Goal: Information Seeking & Learning: Learn about a topic

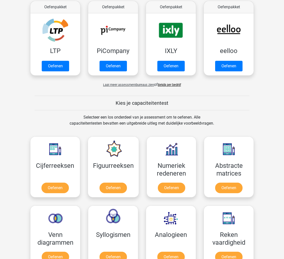
scroll to position [99, 0]
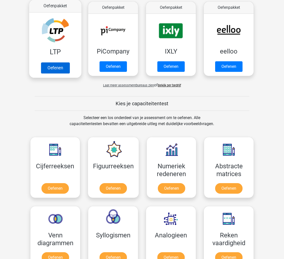
click at [45, 70] on link "Oefenen" at bounding box center [55, 67] width 29 height 11
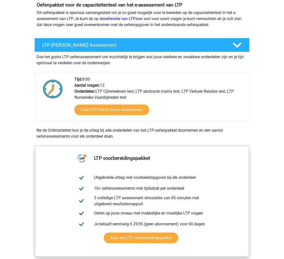
scroll to position [61, 0]
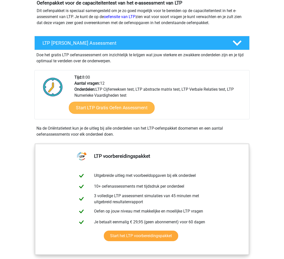
click at [108, 111] on link "Start LTP Gratis Oefen Assessment" at bounding box center [112, 108] width 86 height 12
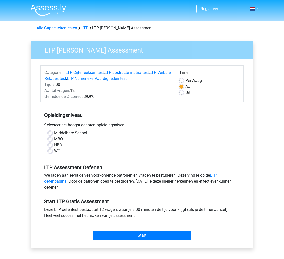
click at [54, 141] on label "MBO" at bounding box center [58, 139] width 9 height 6
click at [49, 141] on input "MBO" at bounding box center [50, 138] width 4 height 5
radio input "true"
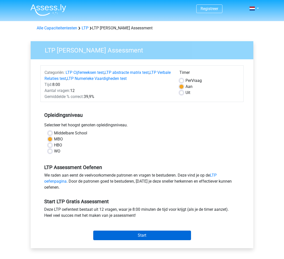
click at [114, 234] on input "Start" at bounding box center [142, 236] width 98 height 10
click at [121, 236] on input "Start" at bounding box center [142, 236] width 98 height 10
click at [116, 234] on input "Start" at bounding box center [142, 236] width 98 height 10
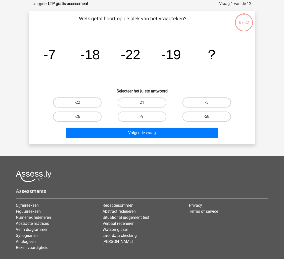
scroll to position [25, 0]
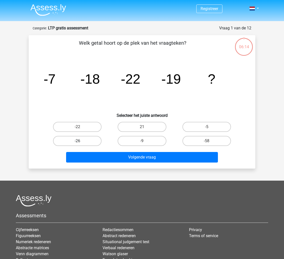
click at [74, 142] on label "-26" at bounding box center [77, 141] width 49 height 10
click at [77, 142] on input "-26" at bounding box center [78, 142] width 3 height 3
radio input "true"
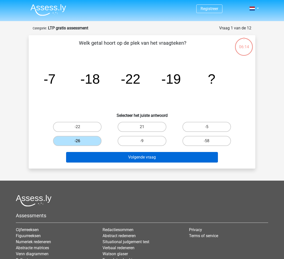
click at [110, 155] on button "Volgende vraag" at bounding box center [142, 157] width 152 height 11
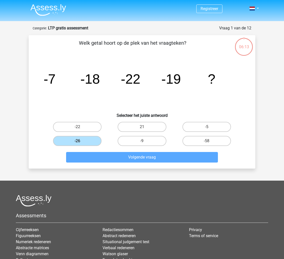
scroll to position [25, 0]
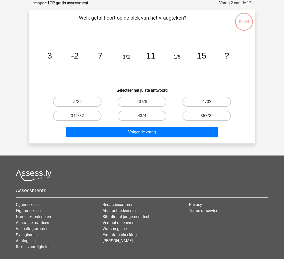
click at [193, 114] on label "-357/32" at bounding box center [207, 116] width 49 height 10
click at [207, 116] on input "-357/32" at bounding box center [208, 117] width 3 height 3
radio input "true"
click at [212, 102] on label "-1/32" at bounding box center [207, 102] width 49 height 10
click at [210, 102] on input "-1/32" at bounding box center [208, 103] width 3 height 3
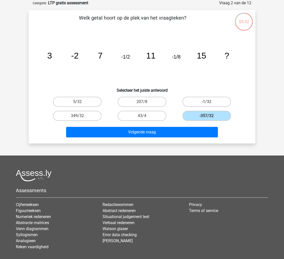
radio input "true"
click at [77, 100] on label "5/32" at bounding box center [77, 102] width 49 height 10
click at [77, 102] on input "5/32" at bounding box center [78, 103] width 3 height 3
radio input "true"
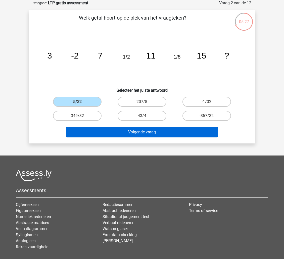
click at [112, 135] on button "Volgende vraag" at bounding box center [142, 132] width 152 height 11
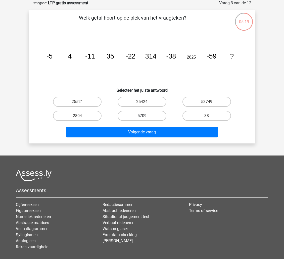
click at [130, 117] on label "5709" at bounding box center [142, 116] width 49 height 10
click at [142, 117] on input "5709" at bounding box center [143, 117] width 3 height 3
radio input "true"
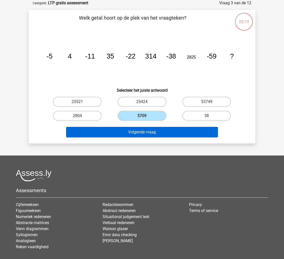
click at [130, 137] on button "Volgende vraag" at bounding box center [142, 132] width 152 height 11
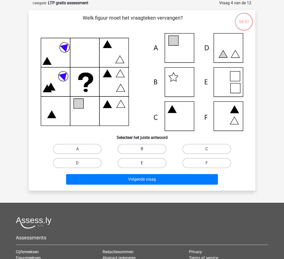
click at [180, 52] on icon at bounding box center [142, 82] width 203 height 98
click at [80, 149] on input "A" at bounding box center [78, 150] width 3 height 3
radio input "true"
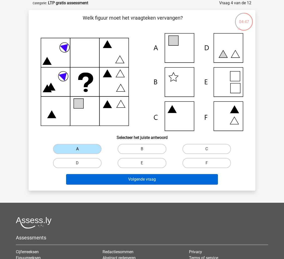
click at [105, 177] on button "Volgende vraag" at bounding box center [142, 179] width 152 height 11
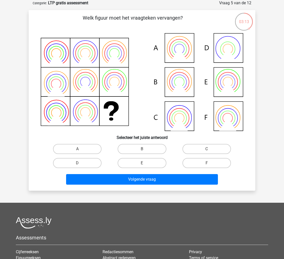
click at [182, 110] on icon at bounding box center [142, 82] width 203 height 98
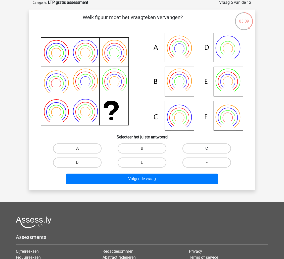
click at [223, 146] on label "C" at bounding box center [207, 149] width 49 height 10
click at [210, 149] on input "C" at bounding box center [208, 150] width 3 height 3
radio input "true"
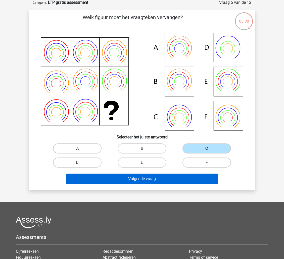
click at [196, 176] on button "Volgende vraag" at bounding box center [142, 179] width 152 height 11
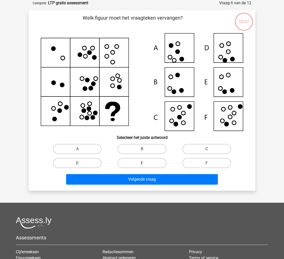
scroll to position [25, 0]
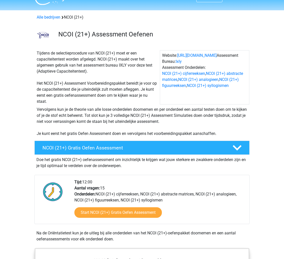
scroll to position [13, 0]
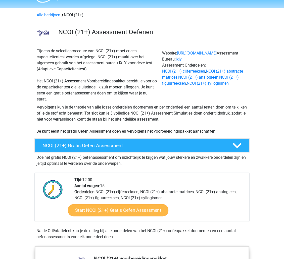
click at [111, 215] on link "Start NCOI (21+) Gratis Oefen Assessment" at bounding box center [118, 211] width 101 height 12
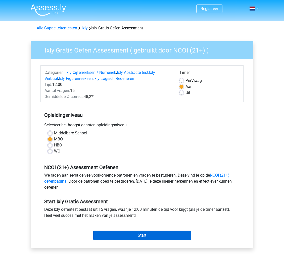
click at [119, 236] on input "Start" at bounding box center [142, 236] width 98 height 10
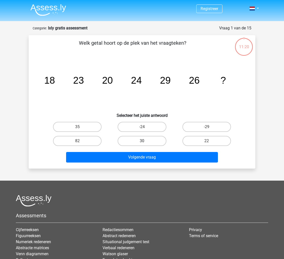
click at [125, 141] on label "30" at bounding box center [142, 141] width 49 height 10
click at [142, 141] on input "30" at bounding box center [143, 142] width 3 height 3
radio input "true"
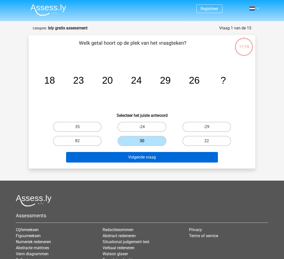
click at [125, 158] on button "Volgende vraag" at bounding box center [142, 157] width 152 height 11
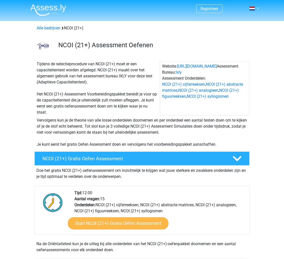
click at [115, 225] on link "Start NCOI (21+) Gratis Oefen Assessment" at bounding box center [118, 224] width 101 height 12
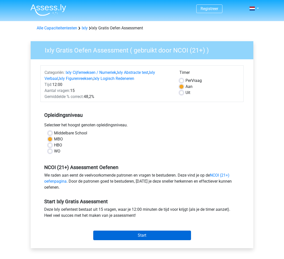
click at [130, 234] on input "Start" at bounding box center [142, 236] width 98 height 10
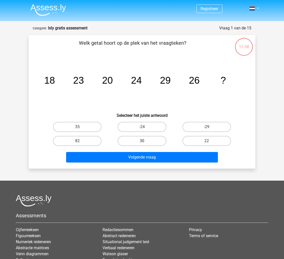
click at [135, 143] on label "30" at bounding box center [142, 141] width 49 height 10
click at [142, 143] on input "30" at bounding box center [143, 142] width 3 height 3
radio input "true"
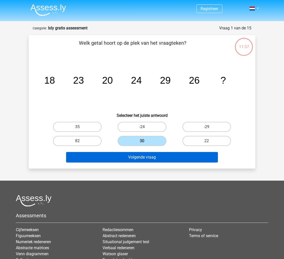
click at [129, 156] on button "Volgende vraag" at bounding box center [142, 157] width 152 height 11
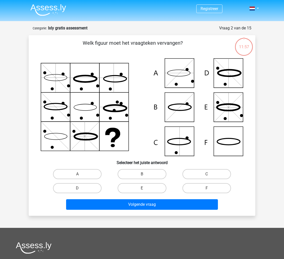
scroll to position [25, 0]
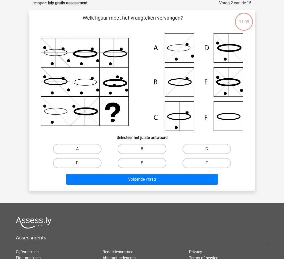
click at [189, 112] on icon at bounding box center [142, 82] width 203 height 98
click at [191, 149] on label "C" at bounding box center [207, 149] width 49 height 10
click at [207, 149] on input "C" at bounding box center [208, 150] width 3 height 3
radio input "true"
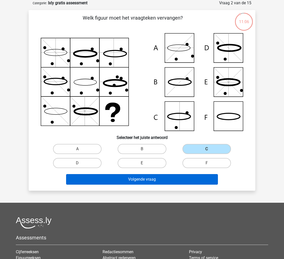
click at [163, 181] on button "Volgende vraag" at bounding box center [142, 179] width 152 height 11
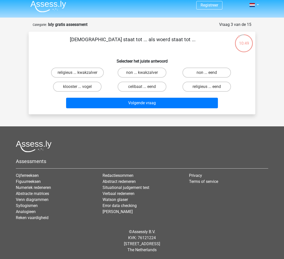
scroll to position [4, 0]
click at [85, 87] on label "klooster ... vogel" at bounding box center [77, 87] width 49 height 10
click at [81, 87] on input "klooster ... vogel" at bounding box center [78, 88] width 3 height 3
radio input "true"
click at [212, 72] on label "non ... eend" at bounding box center [207, 73] width 49 height 10
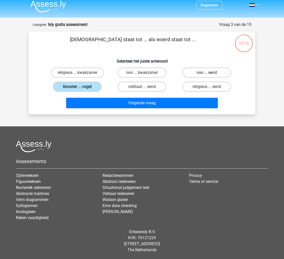
click at [210, 73] on input "non ... eend" at bounding box center [208, 74] width 3 height 3
radio input "true"
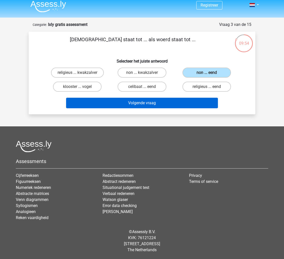
click at [179, 100] on button "Volgende vraag" at bounding box center [142, 103] width 152 height 11
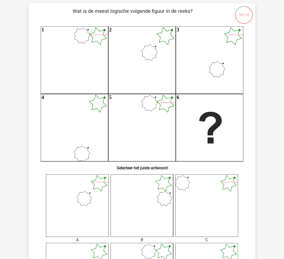
scroll to position [24, 0]
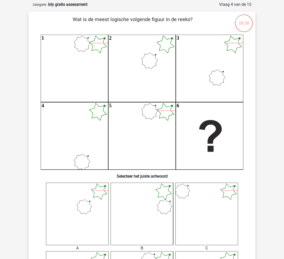
click at [87, 212] on icon at bounding box center [77, 214] width 63 height 63
drag, startPoint x: 87, startPoint y: 212, endPoint x: 180, endPoint y: 167, distance: 103.6
click at [192, 164] on div "Wat is de meest logische volgende figuur in de reeks? 1 2 3 4 5 6 Selecteer het…" at bounding box center [142, 192] width 223 height 353
click at [74, 223] on icon at bounding box center [77, 214] width 63 height 63
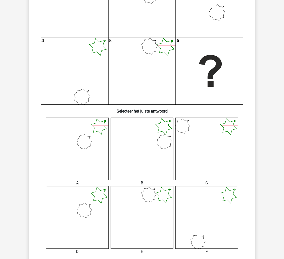
scroll to position [139, 0]
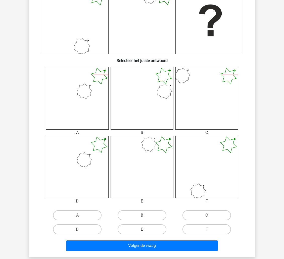
click at [79, 216] on input "A" at bounding box center [78, 217] width 3 height 3
radio input "true"
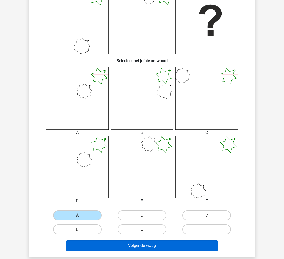
click at [91, 242] on button "Volgende vraag" at bounding box center [142, 246] width 152 height 11
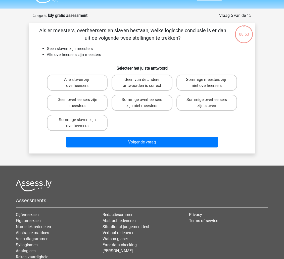
scroll to position [0, 0]
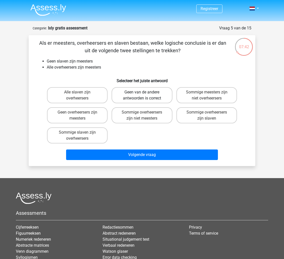
click at [150, 100] on label "Geen van de andere antwoorden is correct" at bounding box center [142, 95] width 61 height 16
click at [145, 96] on input "Geen van de andere antwoorden is correct" at bounding box center [143, 93] width 3 height 3
radio input "true"
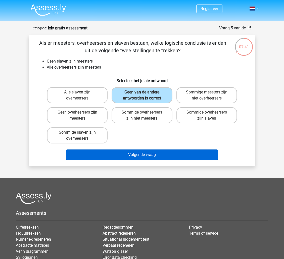
click at [145, 156] on button "Volgende vraag" at bounding box center [142, 155] width 152 height 11
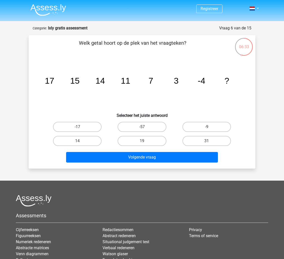
click at [149, 82] on text "7" at bounding box center [151, 80] width 5 height 9
click at [200, 127] on label "-9" at bounding box center [207, 127] width 49 height 10
click at [207, 127] on input "-9" at bounding box center [208, 128] width 3 height 3
radio input "true"
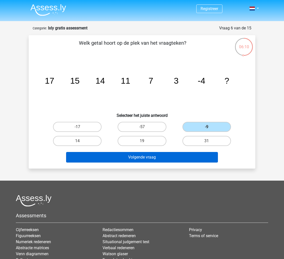
click at [161, 158] on button "Volgende vraag" at bounding box center [142, 157] width 152 height 11
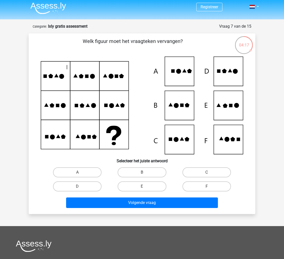
scroll to position [2, 0]
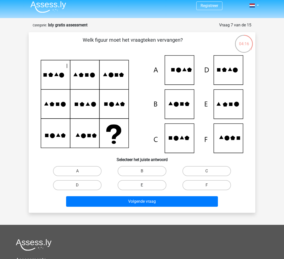
click at [150, 189] on label "E" at bounding box center [142, 185] width 49 height 10
click at [145, 189] on input "E" at bounding box center [143, 186] width 3 height 3
radio input "true"
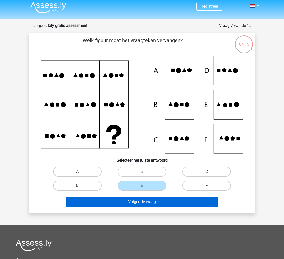
click at [148, 203] on button "Volgende vraag" at bounding box center [142, 202] width 152 height 11
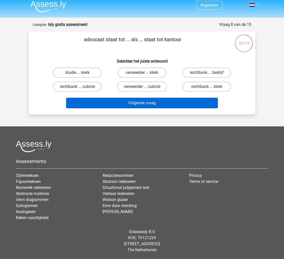
scroll to position [4, 0]
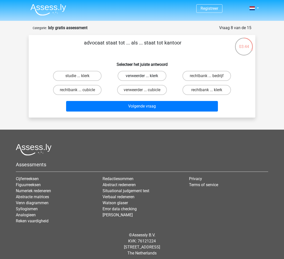
click at [149, 75] on label "verweerder ... klerk" at bounding box center [142, 76] width 49 height 10
click at [145, 76] on input "verweerder ... klerk" at bounding box center [143, 77] width 3 height 3
radio input "true"
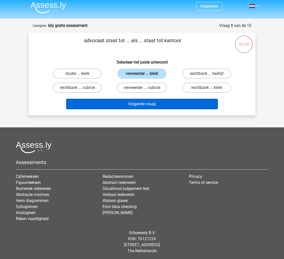
scroll to position [4, 0]
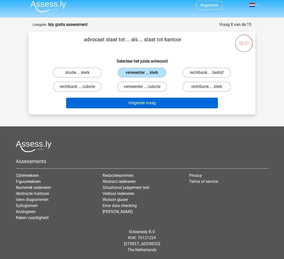
click at [147, 106] on button "Volgende vraag" at bounding box center [142, 103] width 152 height 11
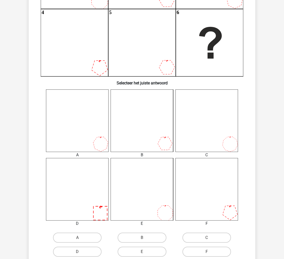
scroll to position [120, 0]
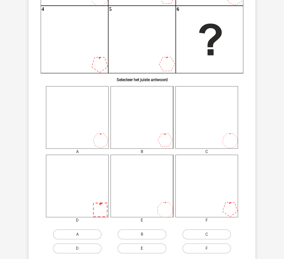
click at [144, 246] on label "E" at bounding box center [142, 249] width 49 height 10
click at [144, 249] on input "E" at bounding box center [143, 250] width 3 height 3
radio input "true"
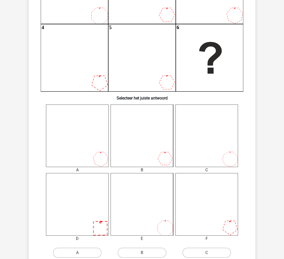
scroll to position [102, 0]
click at [84, 148] on icon at bounding box center [77, 136] width 63 height 63
click at [87, 253] on label "A" at bounding box center [77, 253] width 49 height 10
click at [81, 253] on input "A" at bounding box center [78, 254] width 3 height 3
radio input "true"
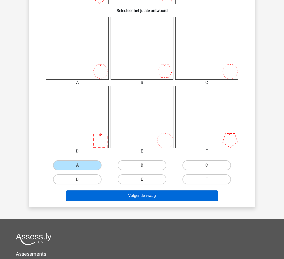
click at [163, 193] on button "Volgende vraag" at bounding box center [142, 196] width 152 height 11
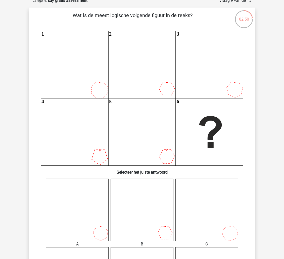
scroll to position [25, 0]
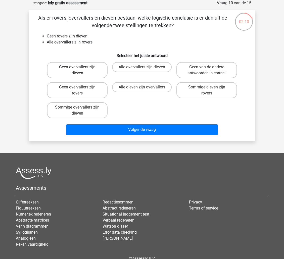
click at [92, 70] on label "Geen overvallers zijn dieven" at bounding box center [77, 70] width 61 height 16
click at [81, 70] on input "Geen overvallers zijn dieven" at bounding box center [78, 68] width 3 height 3
radio input "true"
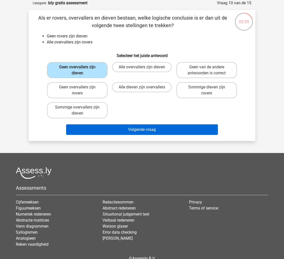
click at [137, 129] on button "Volgende vraag" at bounding box center [142, 130] width 152 height 11
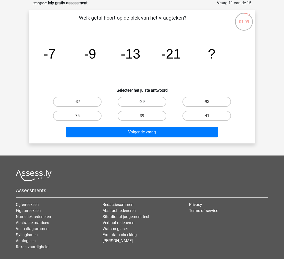
click at [159, 104] on label "-29" at bounding box center [142, 102] width 49 height 10
click at [145, 104] on input "-29" at bounding box center [143, 103] width 3 height 3
radio input "true"
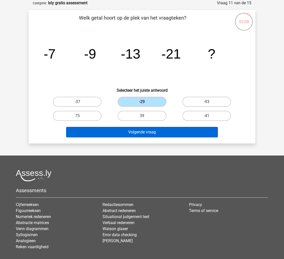
click at [157, 128] on button "Volgende vraag" at bounding box center [142, 132] width 152 height 11
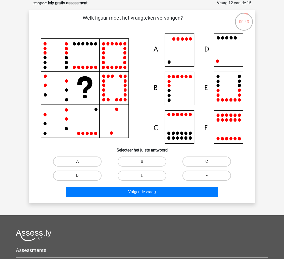
click at [172, 59] on icon at bounding box center [142, 88] width 203 height 111
click at [68, 163] on label "A" at bounding box center [77, 162] width 49 height 10
click at [77, 163] on input "A" at bounding box center [78, 163] width 3 height 3
radio input "true"
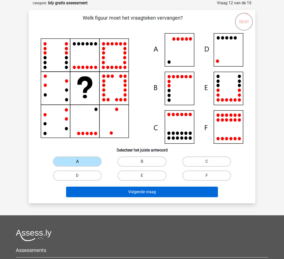
click at [80, 197] on button "Volgende vraag" at bounding box center [142, 192] width 152 height 11
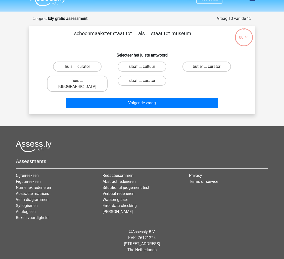
scroll to position [4, 0]
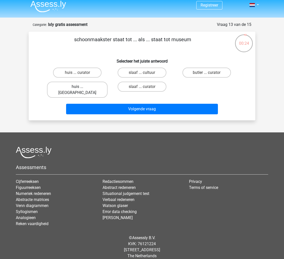
click at [69, 88] on label "huis ... louvre" at bounding box center [77, 90] width 61 height 16
click at [77, 88] on input "huis ... louvre" at bounding box center [78, 88] width 3 height 3
radio input "true"
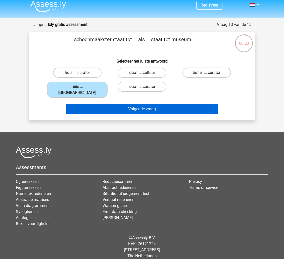
click at [101, 104] on button "Volgende vraag" at bounding box center [142, 109] width 152 height 11
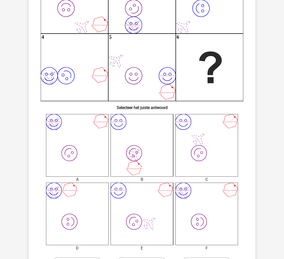
scroll to position [199, 0]
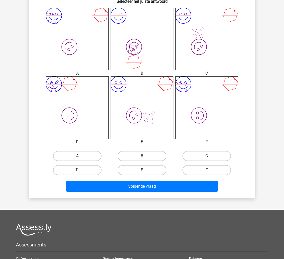
scroll to position [243, 0]
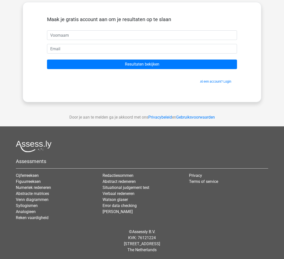
scroll to position [25, 0]
type input "[PERSON_NAME]"
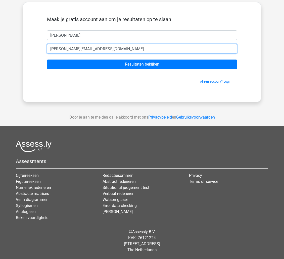
type input "[PERSON_NAME][EMAIL_ADDRESS][DOMAIN_NAME]"
click at [142, 64] on input "Resultaten bekijken" at bounding box center [142, 65] width 190 height 10
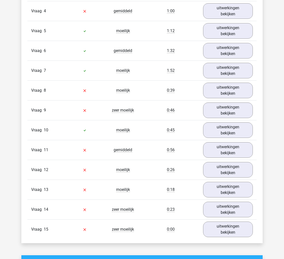
scroll to position [647, 0]
click at [227, 151] on link "uitwerkingen bekijken" at bounding box center [227, 150] width 57 height 18
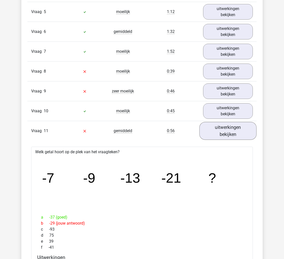
scroll to position [730, 0]
